Goal: Information Seeking & Learning: Check status

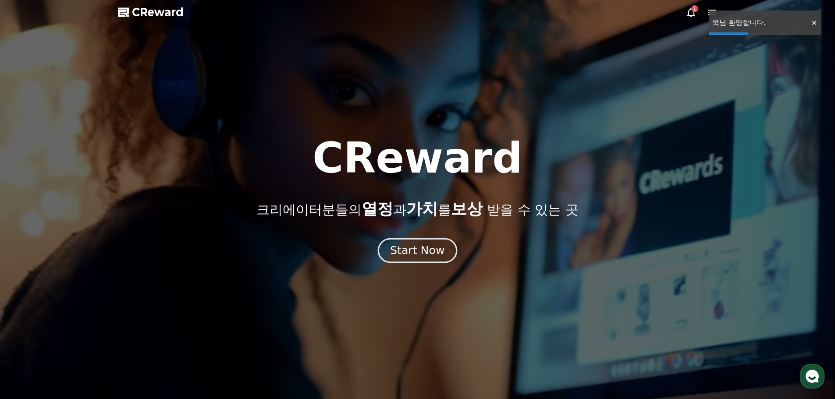
click at [424, 257] on div "Start Now" at bounding box center [417, 250] width 54 height 15
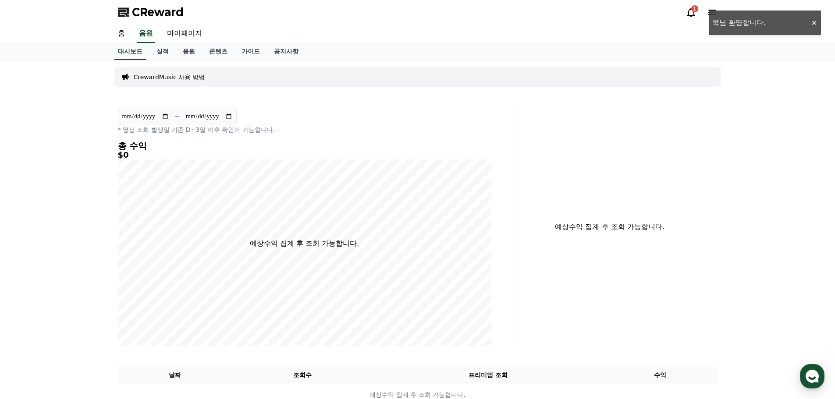
click at [691, 13] on icon at bounding box center [691, 12] width 11 height 11
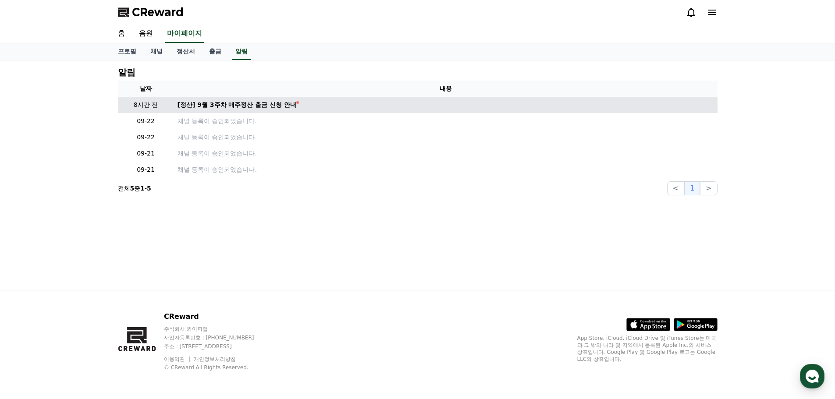
click at [284, 110] on td "[정산] 9월 3주차 매주정산 출금 신청 안내" at bounding box center [446, 105] width 544 height 16
click at [276, 106] on div "[정산] 9월 3주차 매주정산 출금 신청 안내" at bounding box center [237, 104] width 119 height 9
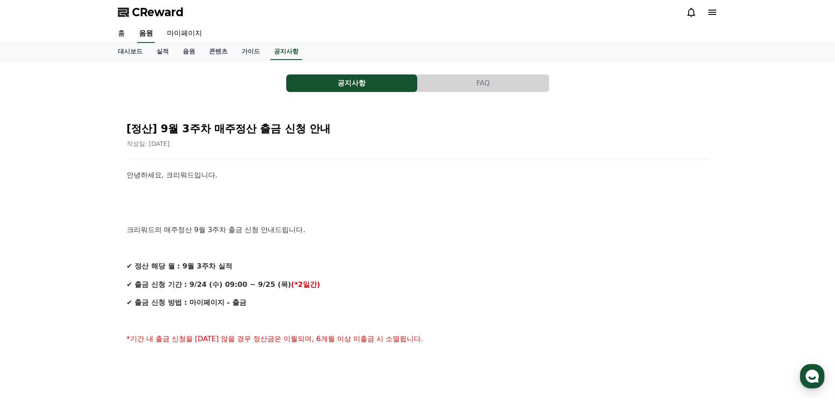
click at [149, 34] on link "음원" at bounding box center [146, 34] width 18 height 18
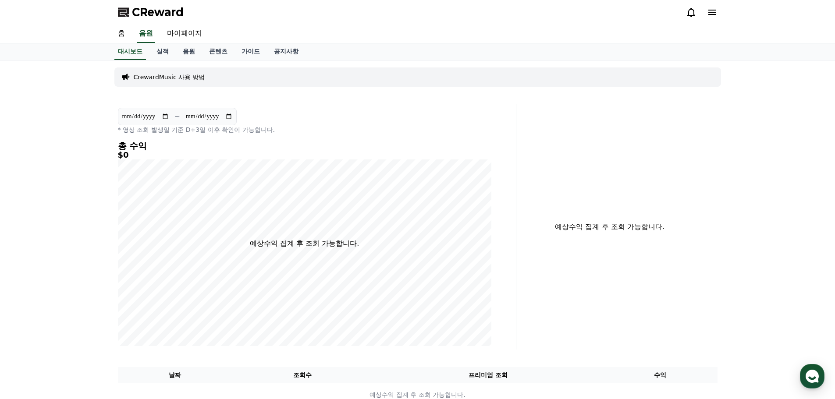
click at [166, 122] on section "**********" at bounding box center [177, 117] width 119 height 18
click at [176, 121] on p "~" at bounding box center [177, 116] width 6 height 11
click at [158, 49] on link "실적" at bounding box center [162, 51] width 26 height 17
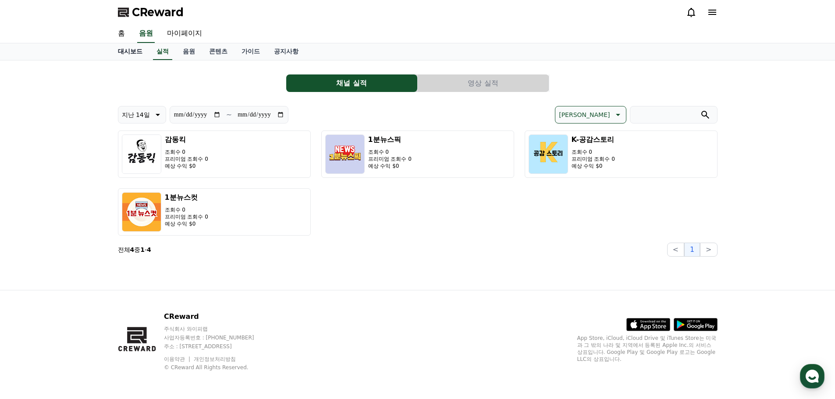
click at [137, 52] on link "대시보드" at bounding box center [130, 51] width 39 height 17
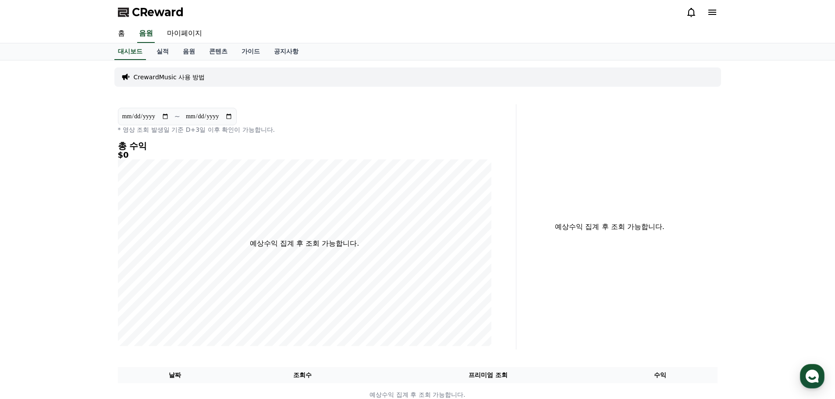
click at [233, 117] on input "**********" at bounding box center [208, 117] width 47 height 10
click at [366, 153] on h5 "$0" at bounding box center [305, 155] width 374 height 9
click at [162, 49] on link "실적" at bounding box center [162, 51] width 26 height 17
